Goal: Task Accomplishment & Management: Use online tool/utility

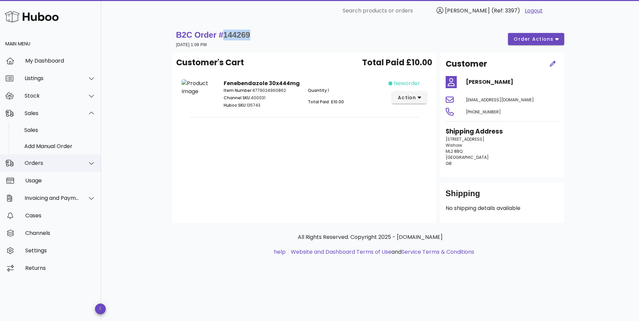
click at [32, 161] on div "Orders" at bounding box center [52, 163] width 55 height 6
drag, startPoint x: 33, startPoint y: 145, endPoint x: 70, endPoint y: 148, distance: 36.8
click at [33, 145] on div "Orders" at bounding box center [59, 147] width 71 height 6
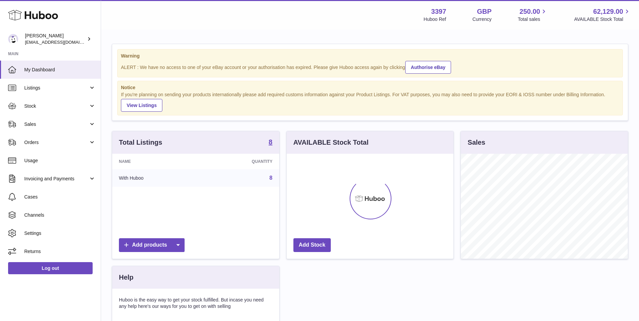
scroll to position [105, 167]
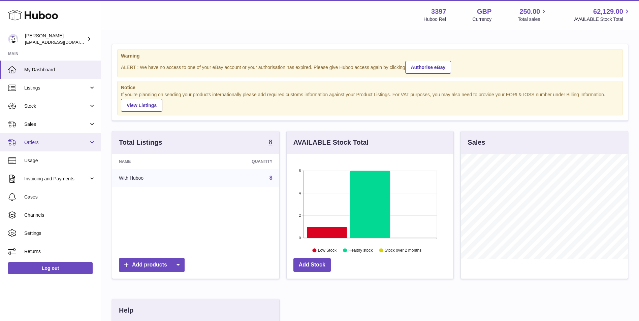
click at [36, 147] on link "Orders" at bounding box center [50, 142] width 101 height 18
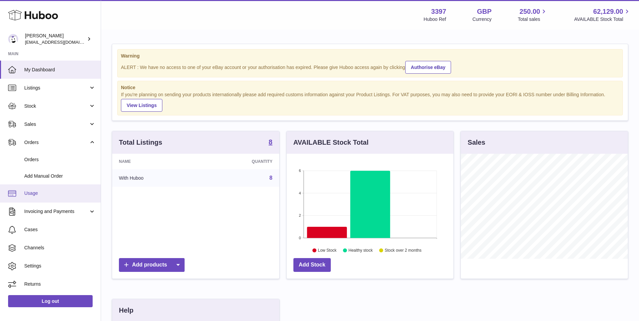
drag, startPoint x: 34, startPoint y: 178, endPoint x: 44, endPoint y: 186, distance: 13.2
click at [34, 178] on span "Add Manual Order" at bounding box center [59, 176] width 71 height 6
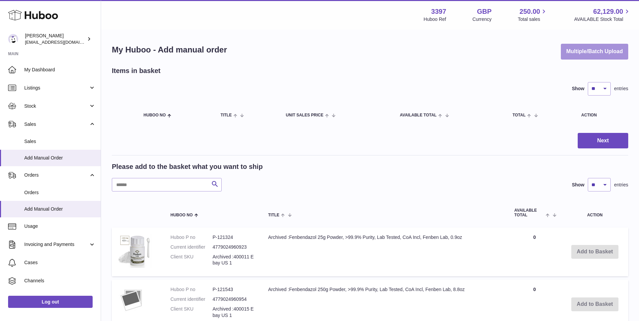
click at [592, 50] on button "Multiple/Batch Upload" at bounding box center [594, 52] width 67 height 16
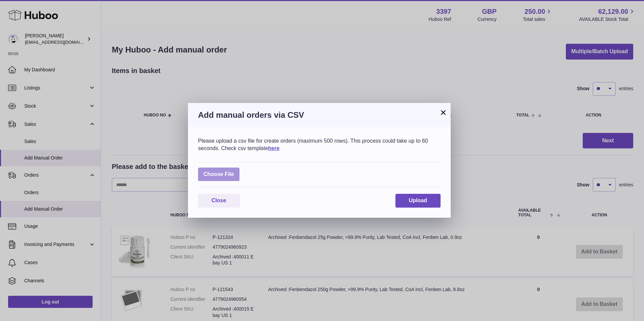
click at [210, 179] on label at bounding box center [218, 175] width 41 height 14
click at [234, 171] on input "file" at bounding box center [234, 171] width 0 height 0
type input "**********"
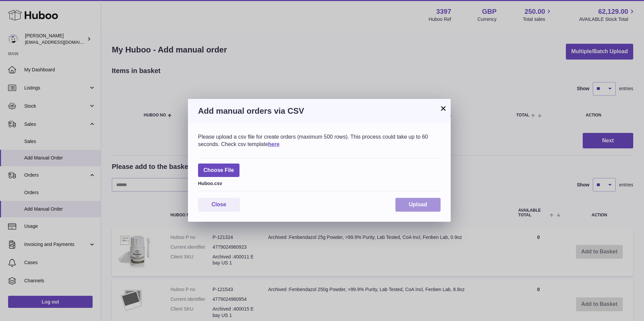
click at [420, 198] on button "Upload" at bounding box center [417, 205] width 45 height 14
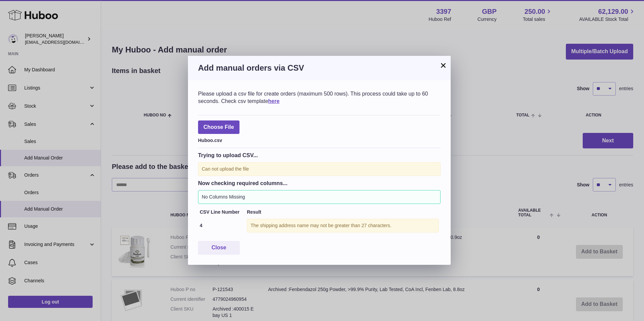
click at [443, 61] on button "×" at bounding box center [443, 65] width 8 height 8
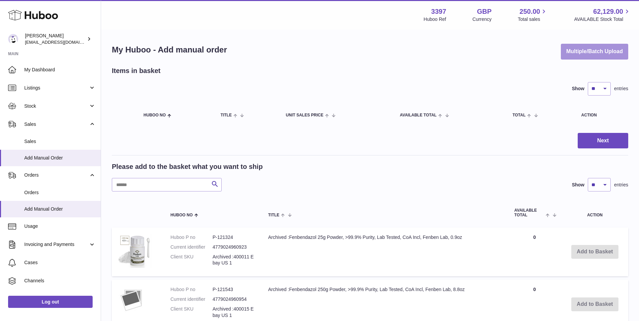
click at [592, 48] on button "Multiple/Batch Upload" at bounding box center [594, 52] width 67 height 16
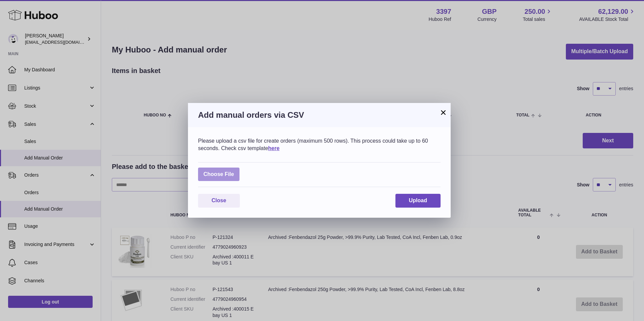
click at [211, 171] on label at bounding box center [218, 175] width 41 height 14
click at [234, 171] on input "file" at bounding box center [234, 171] width 0 height 0
type input "**********"
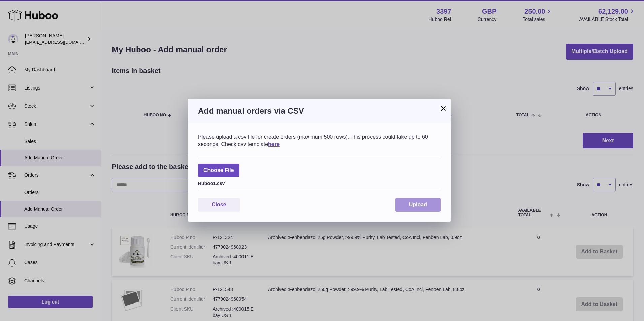
click at [412, 202] on span "Upload" at bounding box center [418, 205] width 18 height 6
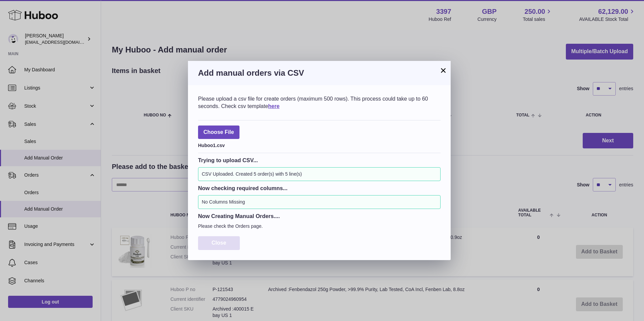
drag, startPoint x: 222, startPoint y: 243, endPoint x: 218, endPoint y: 249, distance: 7.3
click at [222, 243] on span "Close" at bounding box center [218, 243] width 15 height 6
